Goal: Task Accomplishment & Management: Complete application form

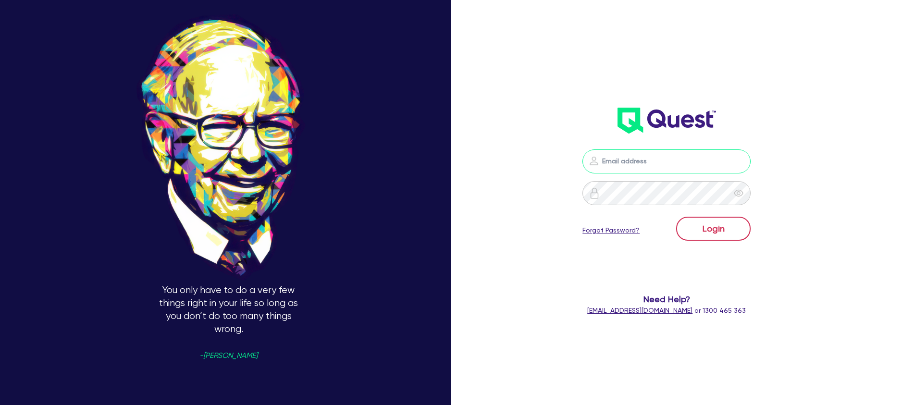
type input "[PERSON_NAME][EMAIL_ADDRESS][DOMAIN_NAME]"
click at [698, 229] on button "Login" at bounding box center [713, 229] width 75 height 24
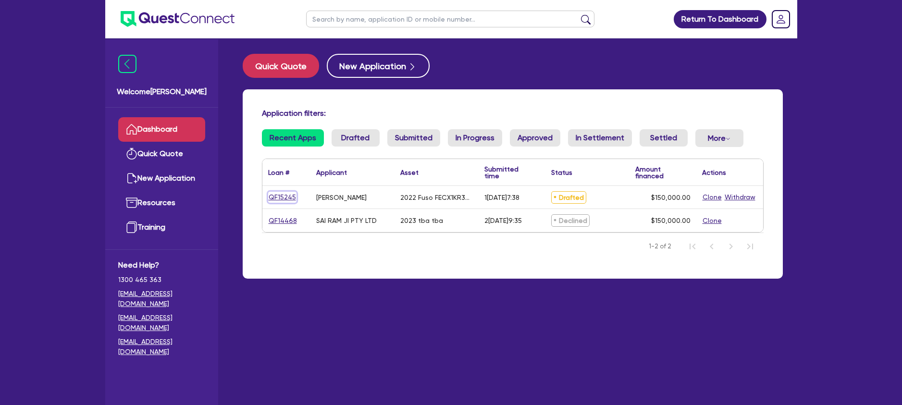
click at [289, 198] on link "QF15245" at bounding box center [282, 197] width 28 height 11
select select "CARS_AND_LIGHT_TRUCKS"
select select "LIGHT_TRUCKS"
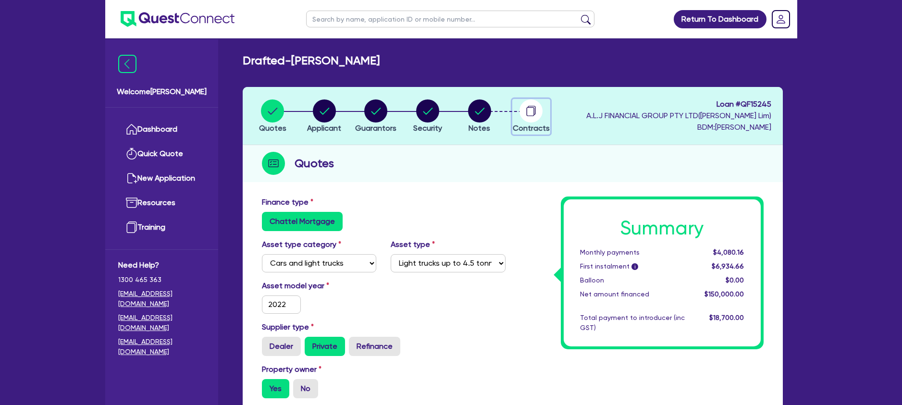
click at [522, 112] on circle "button" at bounding box center [531, 111] width 23 height 23
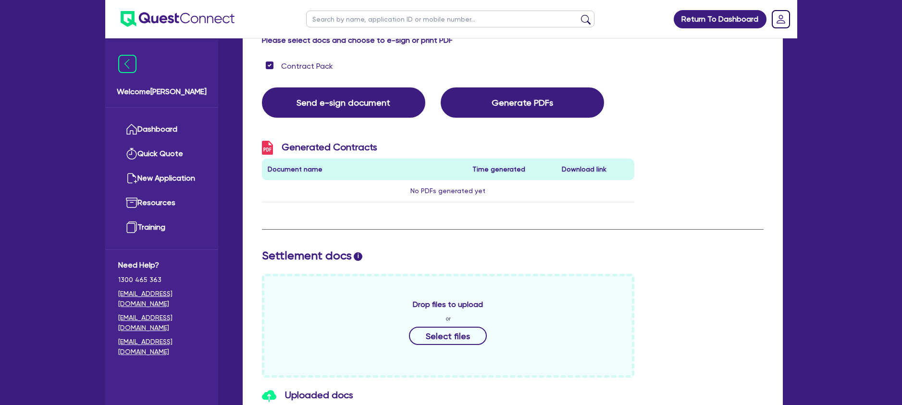
scroll to position [59, 0]
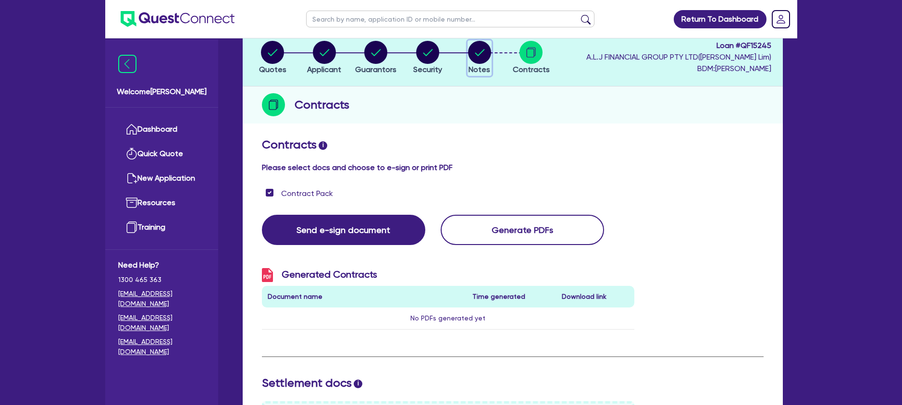
click at [481, 57] on circle "button" at bounding box center [479, 52] width 23 height 23
select select "Quest Finance - Own Book"
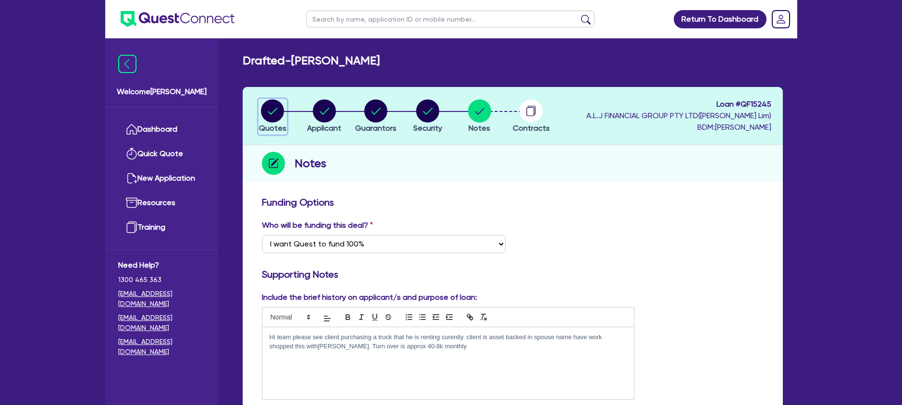
click at [274, 114] on circle "button" at bounding box center [272, 111] width 23 height 23
select select "CARS_AND_LIGHT_TRUCKS"
select select "LIGHT_TRUCKS"
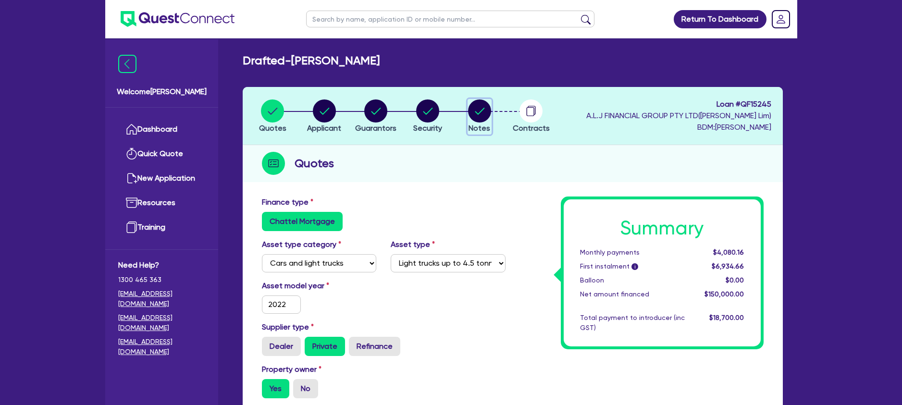
click at [490, 114] on circle "button" at bounding box center [479, 111] width 23 height 23
select select "Quest Finance - Own Book"
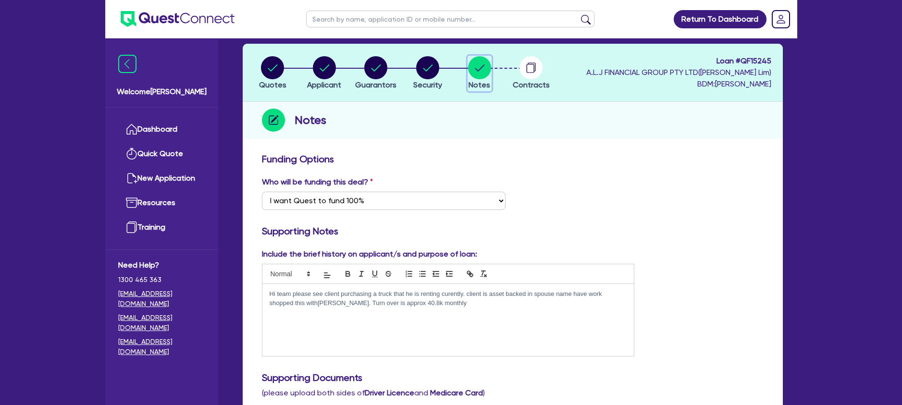
scroll to position [91, 0]
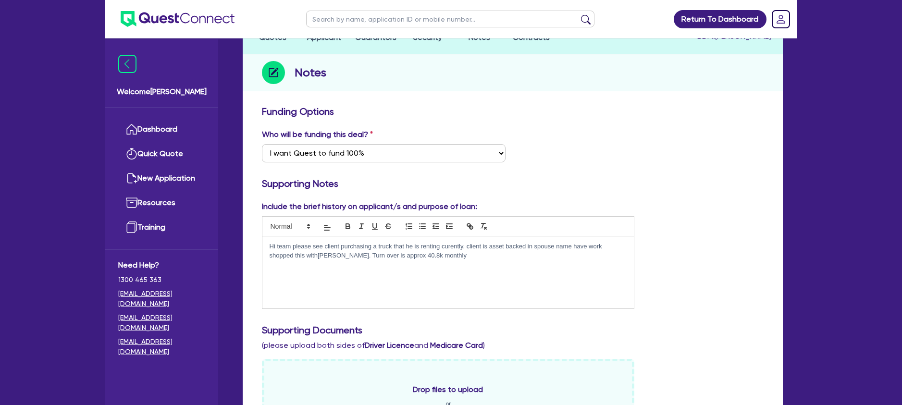
click at [450, 260] on p "Hi team please see client purchasing a truck that he is renting curently. clien…" at bounding box center [449, 251] width 358 height 18
click at [465, 259] on p "Hi team please see client purchasing a truck that he is renting curently. clien…" at bounding box center [449, 251] width 358 height 18
drag, startPoint x: 345, startPoint y: 265, endPoint x: 332, endPoint y: 264, distance: 12.5
click at [332, 264] on p "Client currently pays $4760 monthly for vehicle rental cost, if client purchase…" at bounding box center [449, 264] width 358 height 9
click at [530, 263] on p "Client currently pays $5000 monthly for vehicle rental cost, if client purchase…" at bounding box center [449, 264] width 358 height 9
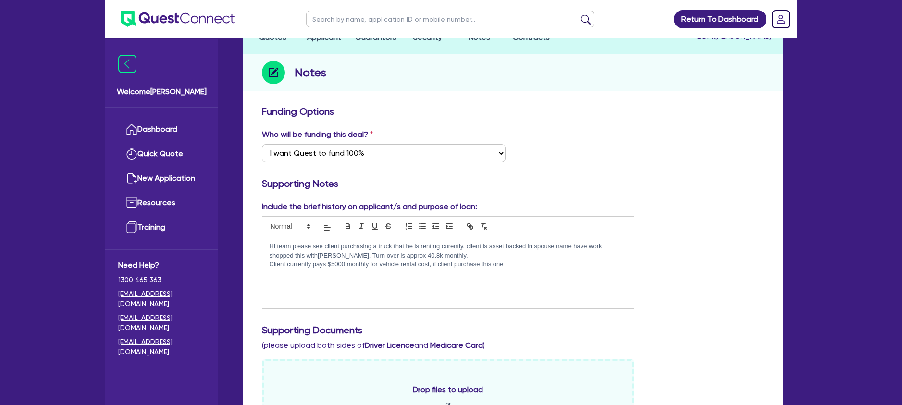
click at [337, 264] on p "Client currently pays $5000 monthly for vehicle rental cost, if client purchase…" at bounding box center [449, 264] width 358 height 9
click at [539, 263] on p "Client currently pays $5100 monthly for vehicle rental cost, if client purchase…" at bounding box center [449, 264] width 358 height 9
click at [337, 264] on p "Client currently pays $5100 monthly for vehicle rental cost, if client purchase…" at bounding box center [449, 264] width 358 height 9
click at [328, 263] on p "Client currently pays $5100 monthly for vehicle rental cost, if client purchase…" at bounding box center [449, 264] width 358 height 9
click at [557, 263] on p "Client currently pays between $4800 - $5100 monthly for vehicle rental cost, if…" at bounding box center [449, 264] width 358 height 9
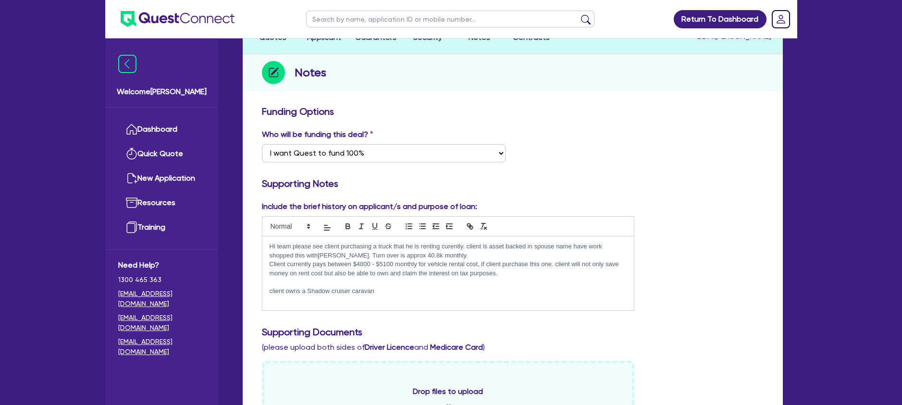
click at [307, 287] on p "client owns a Shadow cruiser caravan" at bounding box center [449, 291] width 358 height 9
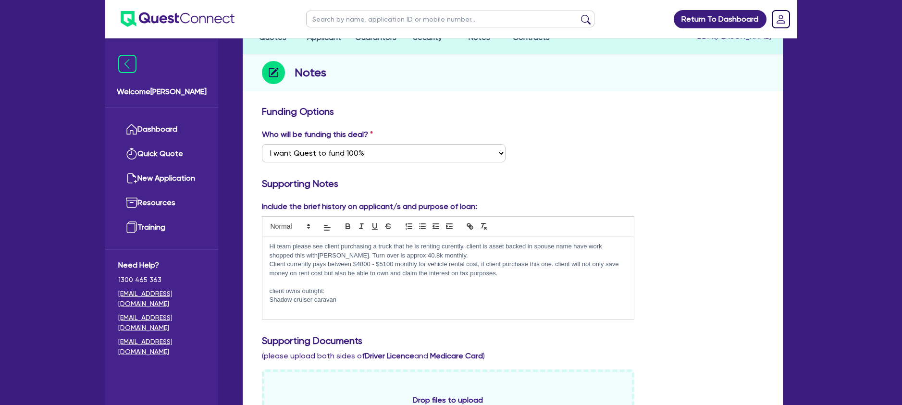
click at [339, 300] on p "Shadow cruiser caravan" at bounding box center [449, 300] width 358 height 9
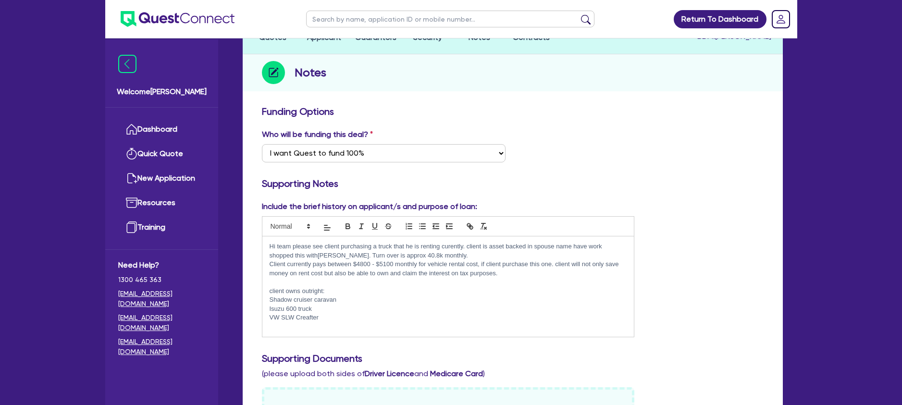
click at [344, 300] on p "Shadow cruiser caravan" at bounding box center [449, 300] width 358 height 9
click at [318, 312] on p "Isuzu 600 truck" at bounding box center [449, 309] width 358 height 9
click at [323, 320] on p "VW SLW Creafter" at bounding box center [449, 317] width 358 height 9
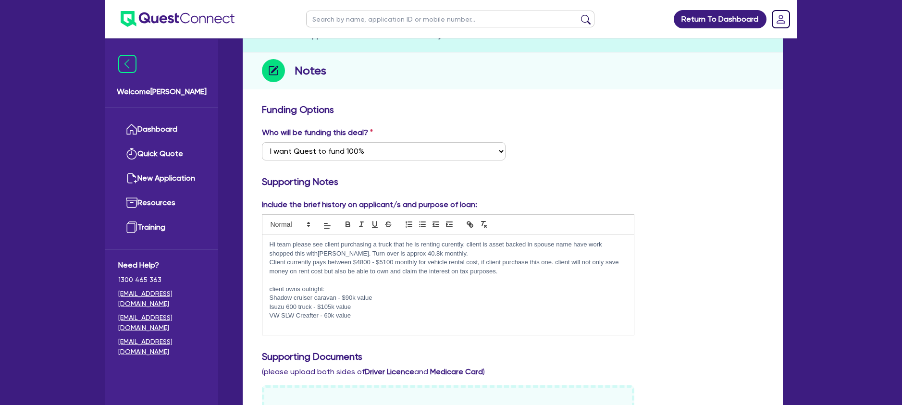
click at [270, 306] on p "Isuzu 600 truck - $105k value" at bounding box center [449, 307] width 358 height 9
click at [269, 296] on div "Hi team please see client purchasing a truck that he is renting curently. clien…" at bounding box center [448, 285] width 372 height 100
click at [268, 316] on div "Hi team please see client purchasing a truck that he is renting curently. clien…" at bounding box center [448, 285] width 372 height 100
click at [500, 273] on p "Client currently pays between $4800 - $5100 monthly for vehicle rental cost, if…" at bounding box center [449, 267] width 358 height 18
click at [744, 337] on div "Include the brief history on applicant/s and purpose of loan: Hi team please se…" at bounding box center [513, 271] width 516 height 144
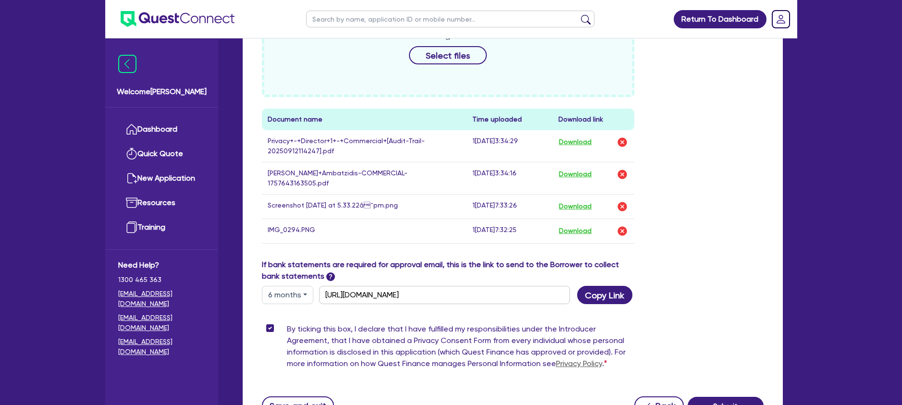
scroll to position [566, 0]
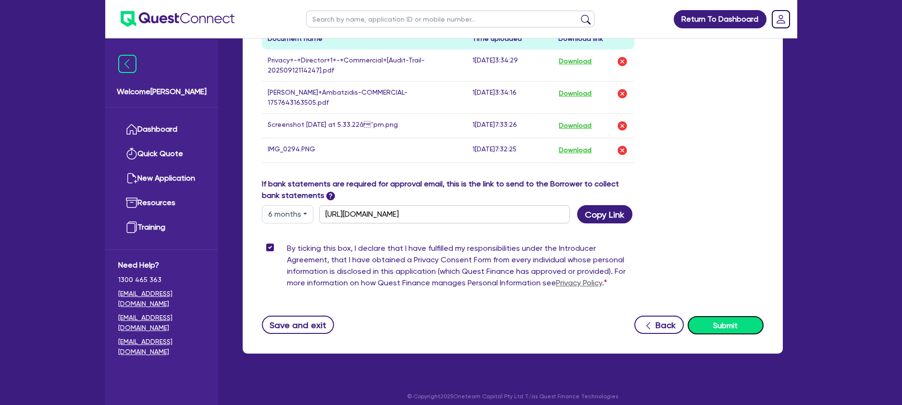
click at [716, 316] on button "Submit" at bounding box center [726, 325] width 76 height 18
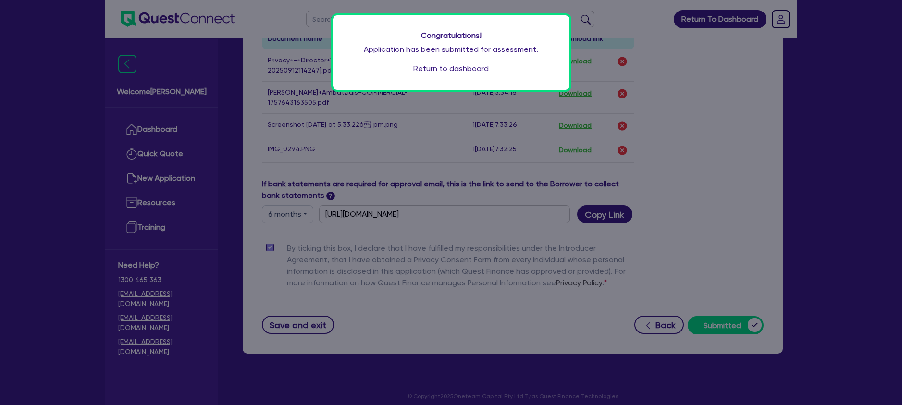
click at [455, 71] on link "Return to dashboard" at bounding box center [450, 69] width 75 height 12
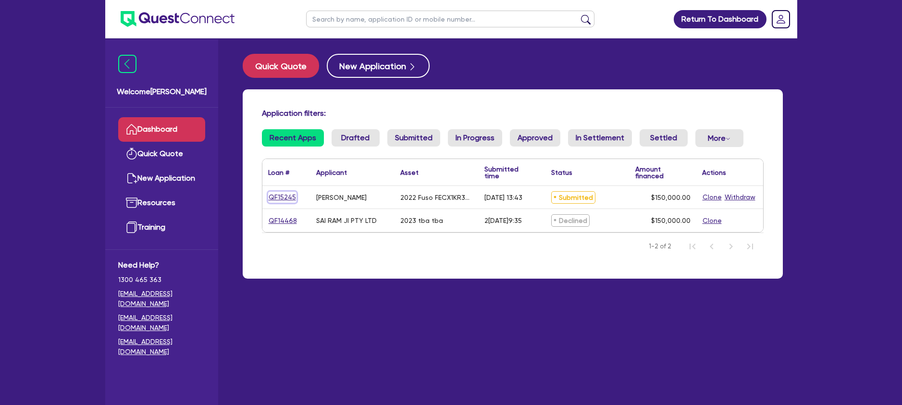
click at [287, 199] on link "QF15245" at bounding box center [282, 197] width 28 height 11
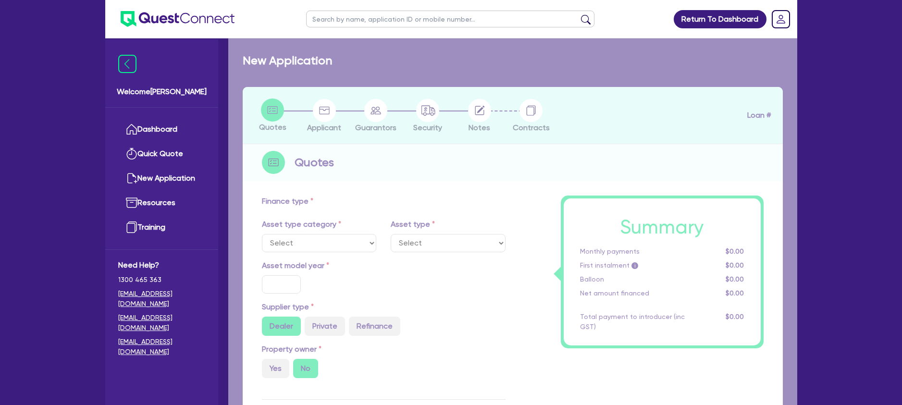
select select "CARS_AND_LIGHT_TRUCKS"
type input "2022"
radio input "false"
radio input "true"
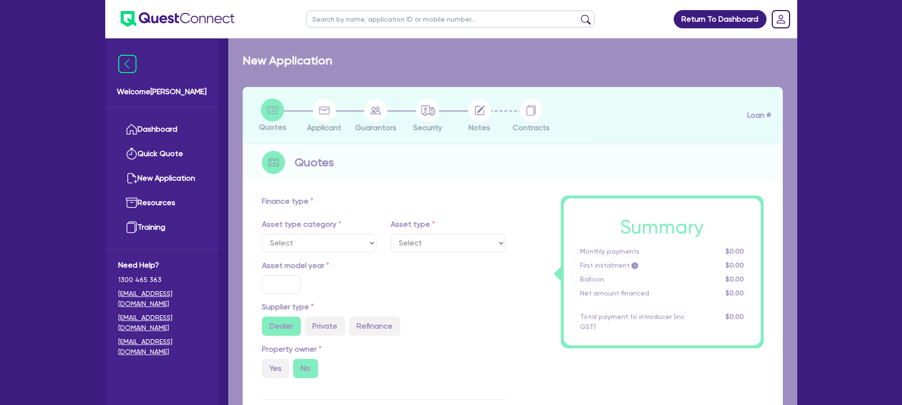
type input "150,000"
type input "10"
type input "15,000"
type input "17"
type input "2,000"
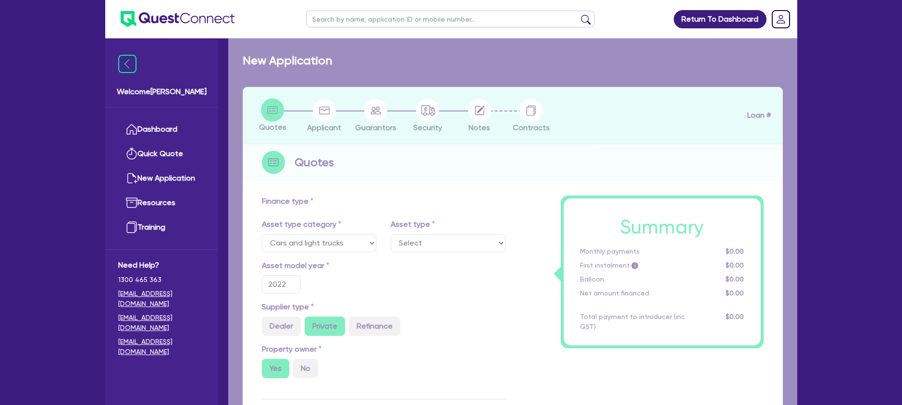
select select "LIGHT_TRUCKS"
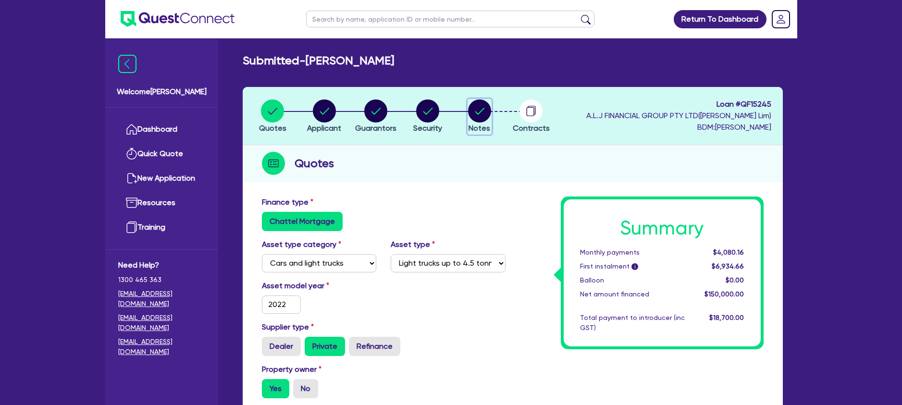
click at [484, 116] on circle "button" at bounding box center [479, 111] width 23 height 23
select select "Quest Finance - Own Book"
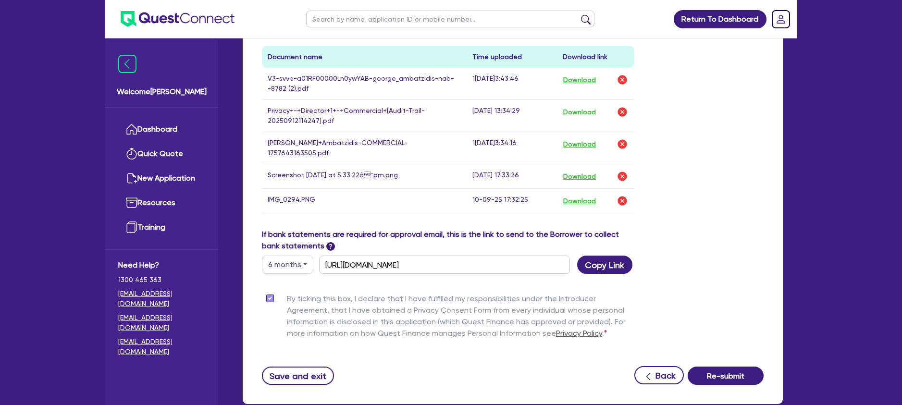
scroll to position [589, 0]
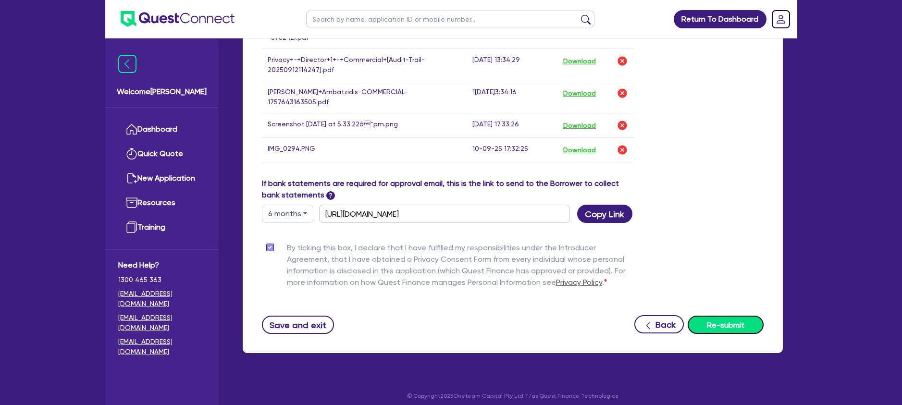
click at [714, 320] on button "Re-submit" at bounding box center [726, 325] width 76 height 18
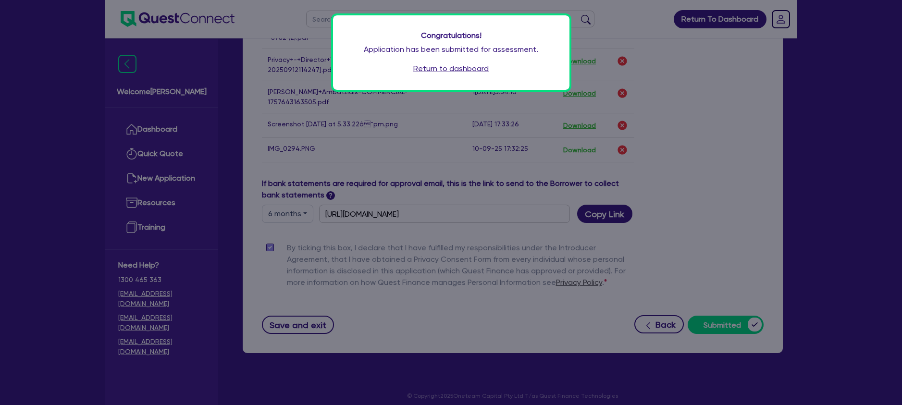
click at [246, 52] on div "Congratulations! Application has been submitted for assessment. Return to dashb…" at bounding box center [451, 202] width 902 height 405
